Goal: Information Seeking & Learning: Find specific fact

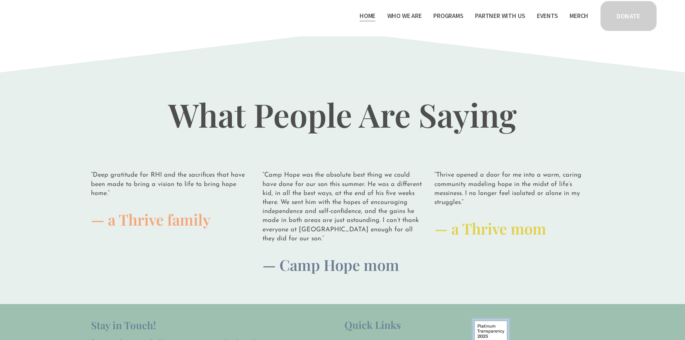
scroll to position [1906, 0]
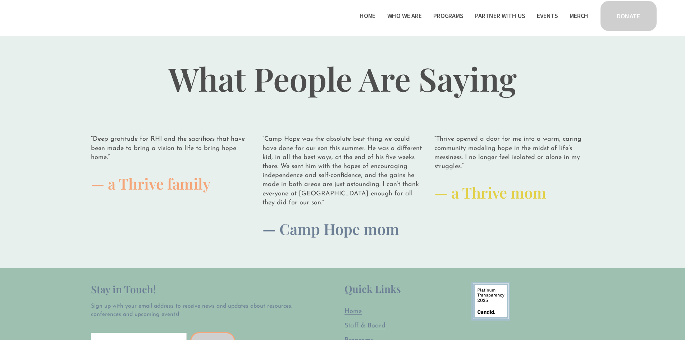
click at [445, 18] on span "Programs" at bounding box center [448, 16] width 30 height 10
click at [445, 15] on span "Programs" at bounding box center [448, 16] width 30 height 10
click at [0, 0] on span "Thrive Support Groups" at bounding box center [0, 0] width 0 height 0
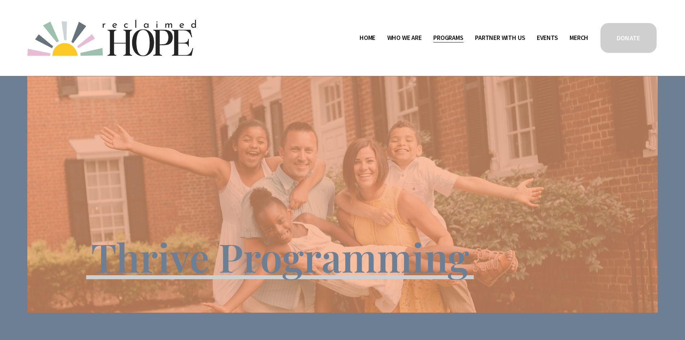
click at [395, 38] on span "Who We Are" at bounding box center [404, 38] width 35 height 10
click at [0, 0] on span "Public Documents" at bounding box center [0, 0] width 0 height 0
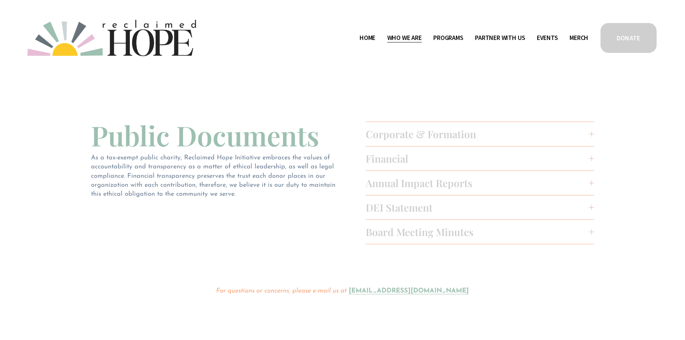
click at [439, 159] on span "Financial" at bounding box center [478, 158] width 224 height 13
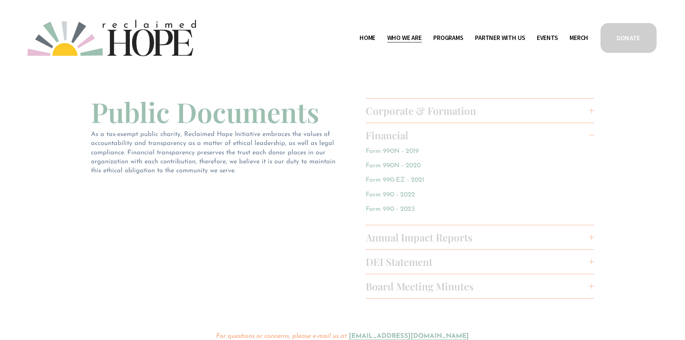
scroll to position [36, 0]
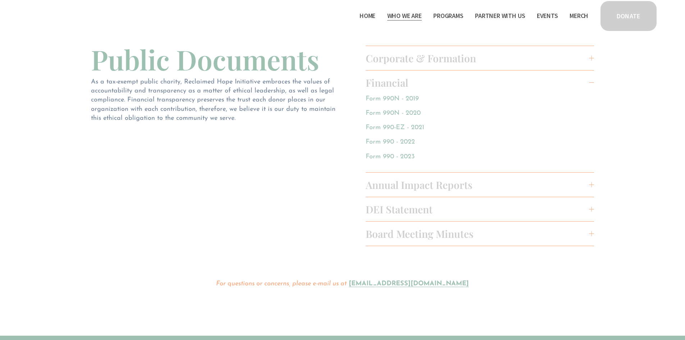
click at [382, 155] on link "Form 990 - 2023" at bounding box center [390, 157] width 49 height 6
click at [452, 182] on span "Annual Impact Reports" at bounding box center [478, 184] width 224 height 13
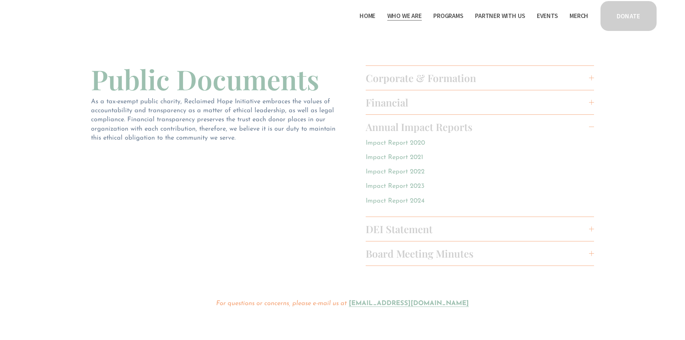
scroll to position [0, 0]
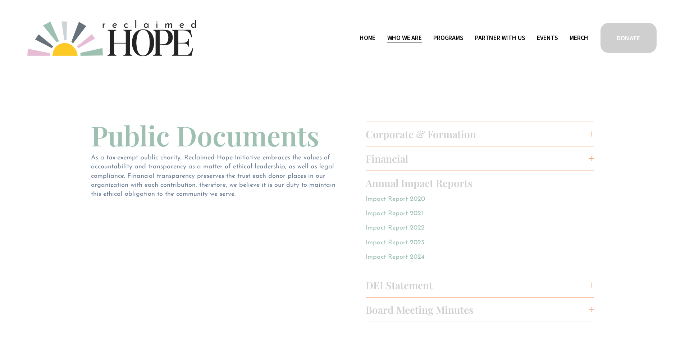
click at [452, 131] on span "Corporate & Formation" at bounding box center [478, 133] width 224 height 13
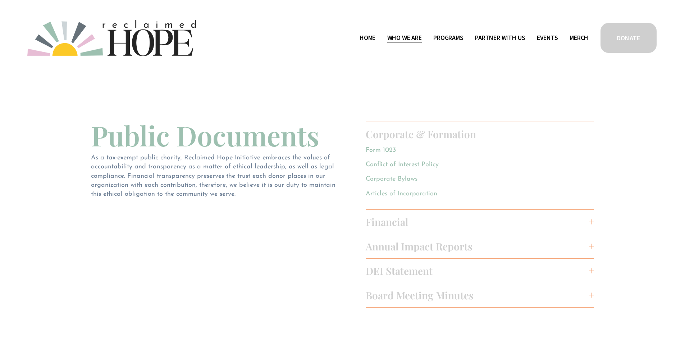
click at [417, 192] on link "Articles of Incorporation" at bounding box center [402, 194] width 72 height 6
